Goal: Information Seeking & Learning: Learn about a topic

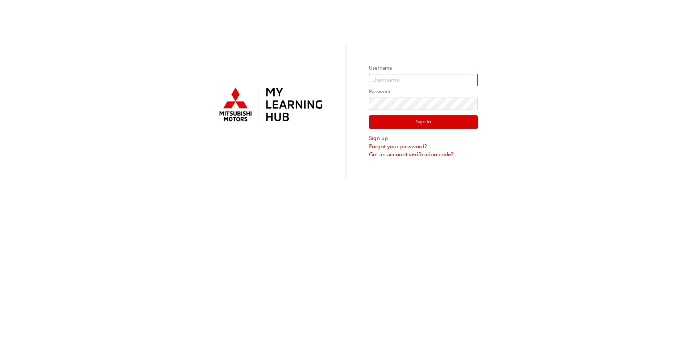
type input "0005254899"
click at [422, 123] on button "Sign In" at bounding box center [423, 122] width 109 height 14
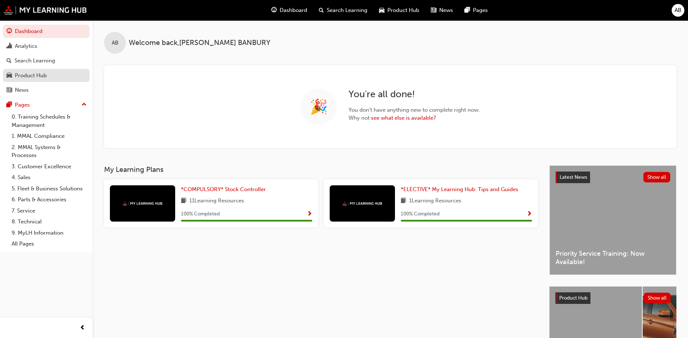
click at [36, 75] on div "Product Hub" at bounding box center [31, 75] width 32 height 8
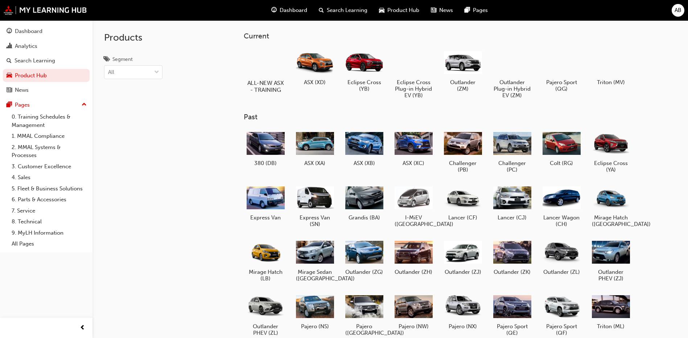
click at [274, 66] on div at bounding box center [265, 61] width 40 height 29
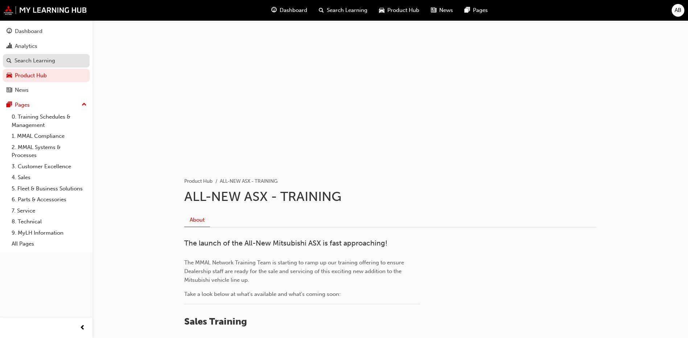
click at [36, 60] on div "Search Learning" at bounding box center [34, 61] width 41 height 8
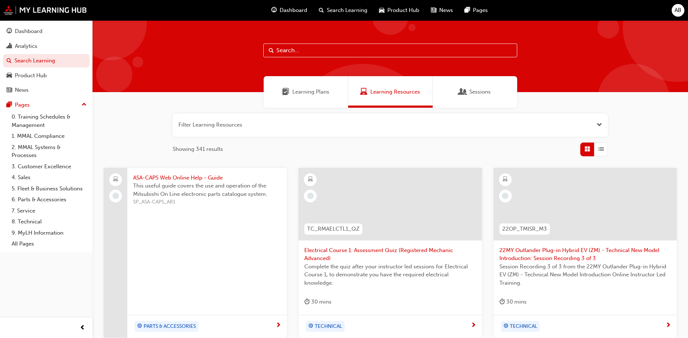
click at [284, 92] on span "Learning Plans" at bounding box center [285, 92] width 7 height 8
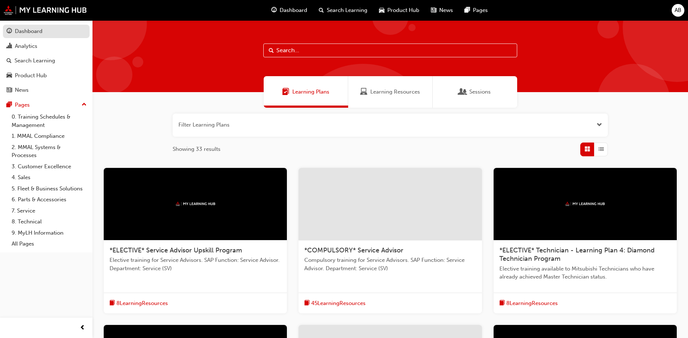
click at [33, 34] on div "Dashboard" at bounding box center [29, 31] width 28 height 8
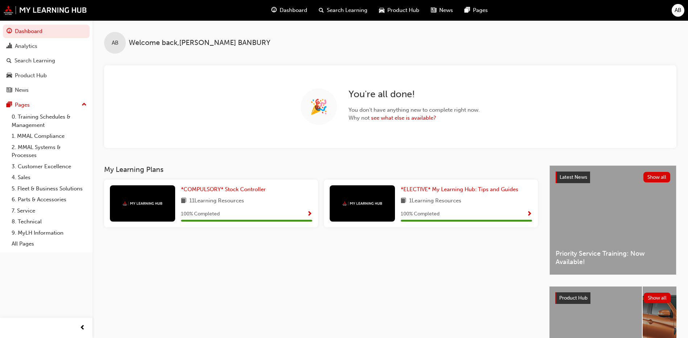
click at [675, 9] on span "AB" at bounding box center [677, 10] width 7 height 8
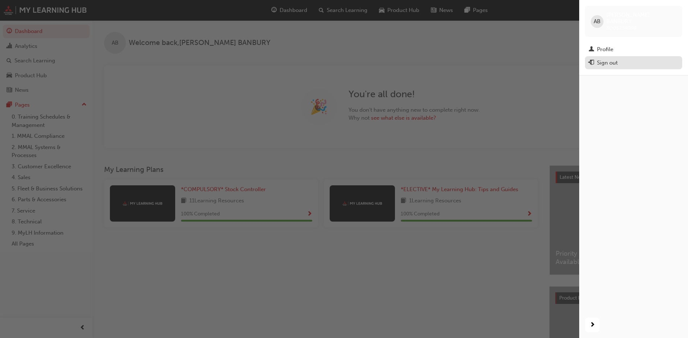
click at [605, 59] on div "Sign out" at bounding box center [607, 63] width 21 height 8
